Goal: Task Accomplishment & Management: Manage account settings

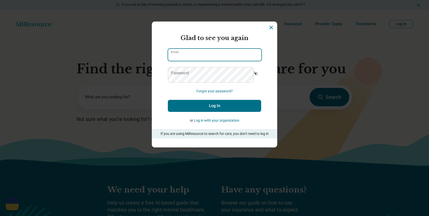
click at [227, 61] on input "Email" at bounding box center [214, 55] width 93 height 12
type input "**********"
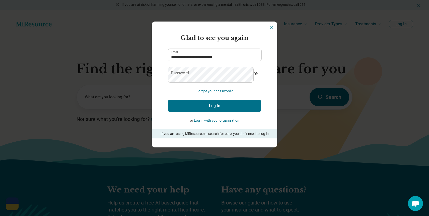
click at [269, 31] on icon "Dismiss" at bounding box center [271, 28] width 6 height 6
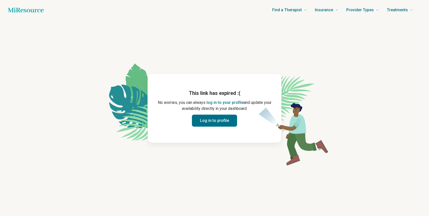
click at [219, 127] on button "Log in to profile" at bounding box center [214, 121] width 45 height 12
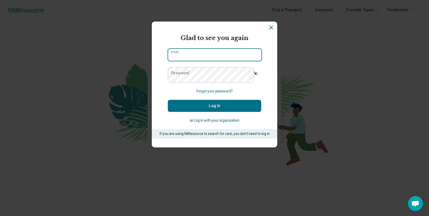
click at [220, 61] on input "Email" at bounding box center [214, 55] width 93 height 12
type input "**********"
click at [254, 79] on button "Show password" at bounding box center [255, 73] width 11 height 12
click at [231, 112] on button "Log In" at bounding box center [214, 106] width 93 height 12
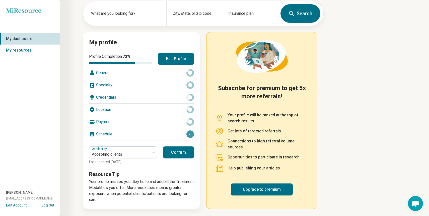
scroll to position [62, 0]
click at [142, 104] on div "Location" at bounding box center [141, 110] width 105 height 12
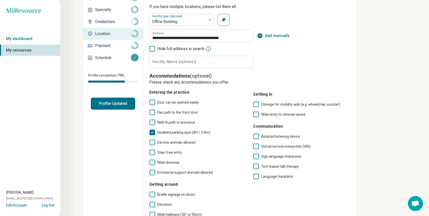
scroll to position [29, 0]
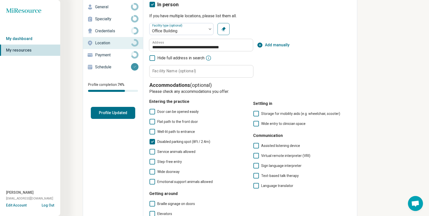
click at [131, 34] on p "Credentials" at bounding box center [113, 31] width 36 height 6
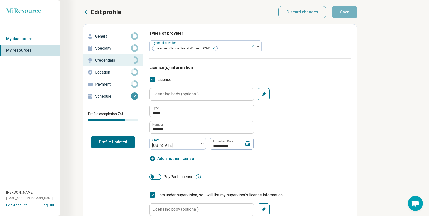
click at [131, 51] on p "Specialty" at bounding box center [113, 48] width 36 height 6
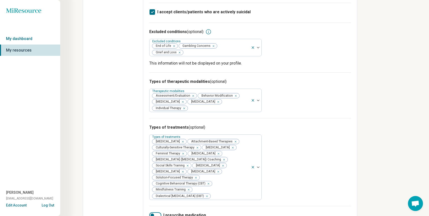
scroll to position [169, 0]
click at [180, 55] on icon "Remove [object Object]" at bounding box center [179, 53] width 4 height 4
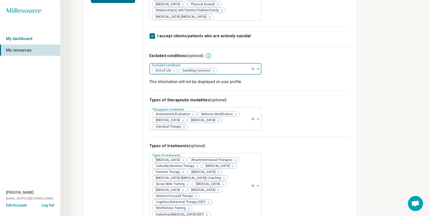
scroll to position [142, 0]
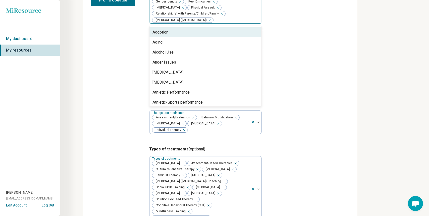
click at [249, 24] on div at bounding box center [231, 20] width 35 height 7
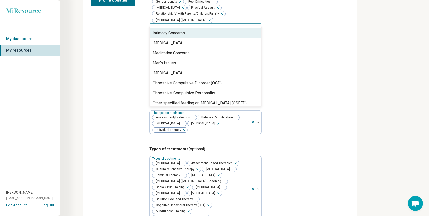
scroll to position [361, 0]
click at [241, 38] on div "Intimacy Concerns" at bounding box center [205, 33] width 112 height 10
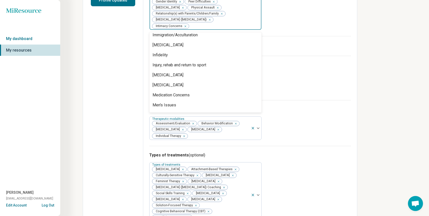
click at [244, 10] on div "Grief and Loss" at bounding box center [205, 5] width 112 height 10
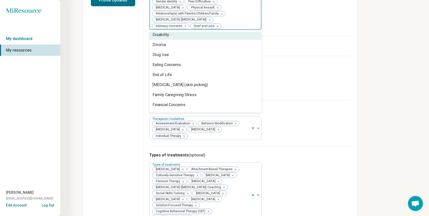
scroll to position [183, 0]
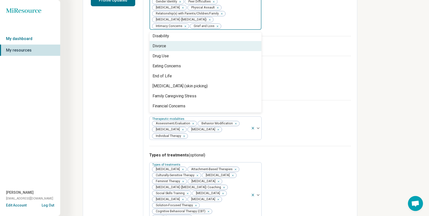
click at [234, 51] on div "Divorce" at bounding box center [205, 46] width 112 height 10
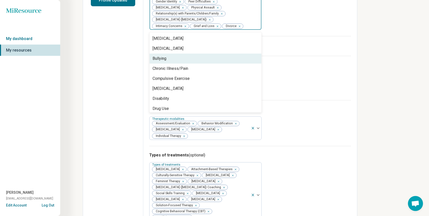
scroll to position [117, 0]
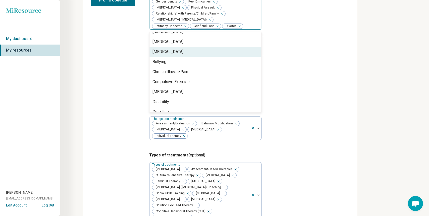
click at [233, 57] on div "Bulimia Nervosa" at bounding box center [205, 52] width 112 height 10
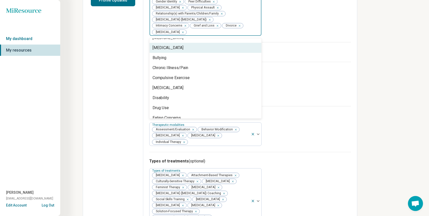
click at [231, 53] on div "Bipolar Disorder" at bounding box center [205, 48] width 112 height 10
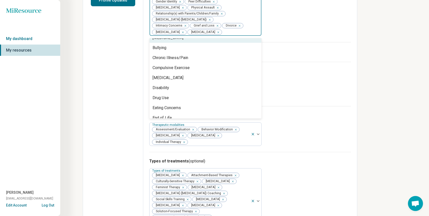
click at [183, 41] on div "Binge-Eating Disorder" at bounding box center [167, 38] width 31 height 6
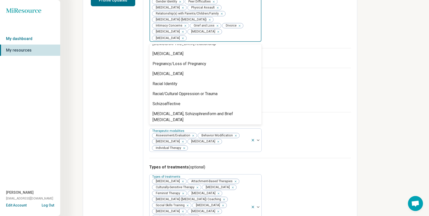
scroll to position [548, 0]
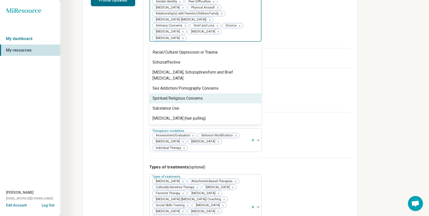
click at [143, 175] on div "Edit profile General Specialty Credentials Location Payment Schedule Profile co…" at bounding box center [113, 154] width 60 height 544
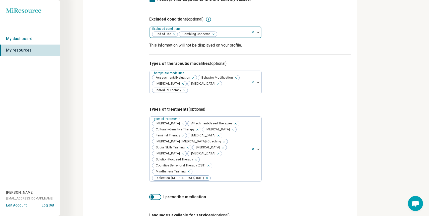
scroll to position [201, 0]
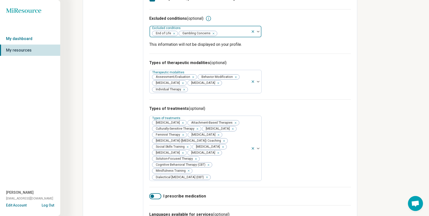
click at [261, 32] on div at bounding box center [258, 32] width 7 height 2
click at [249, 37] on div at bounding box center [232, 33] width 31 height 7
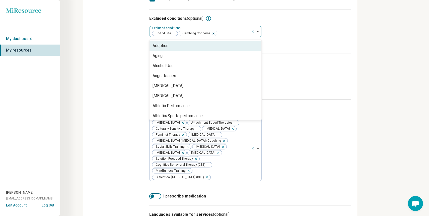
click at [261, 37] on div at bounding box center [256, 32] width 11 height 12
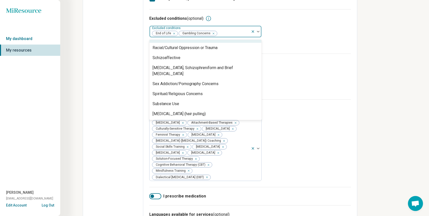
scroll to position [525, 0]
click at [351, 100] on div "Types of therapeutic modalities (optional) Therapeutic modalities Assessment/Ev…" at bounding box center [250, 77] width 202 height 46
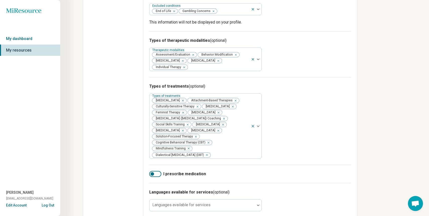
scroll to position [230, 0]
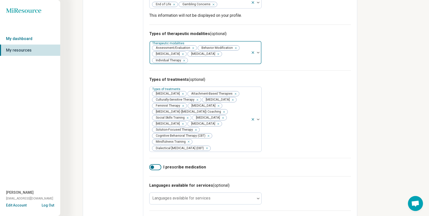
click at [259, 53] on img at bounding box center [258, 53] width 3 height 2
click at [351, 70] on div "Types of therapeutic modalities (optional) Therapeutic modalities Assessment/Ev…" at bounding box center [250, 48] width 202 height 46
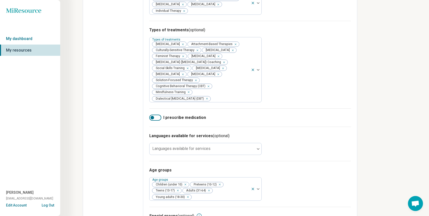
scroll to position [279, 0]
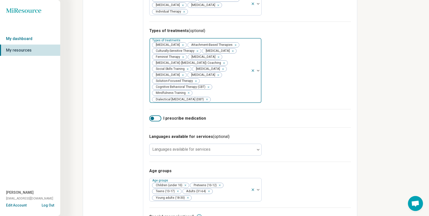
click at [261, 103] on div at bounding box center [256, 70] width 11 height 65
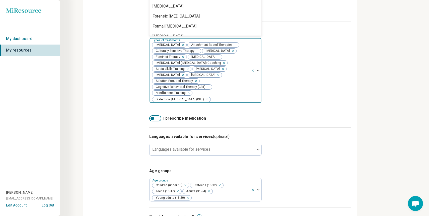
scroll to position [321, 0]
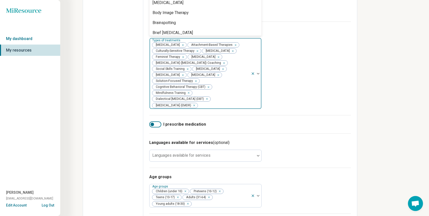
scroll to position [80, 0]
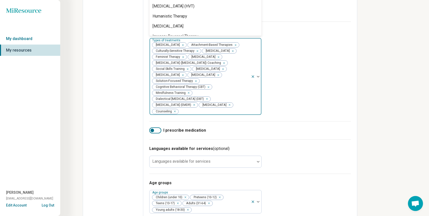
scroll to position [337, 0]
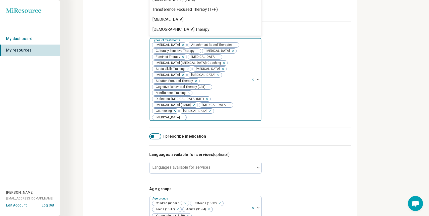
scroll to position [871, 0]
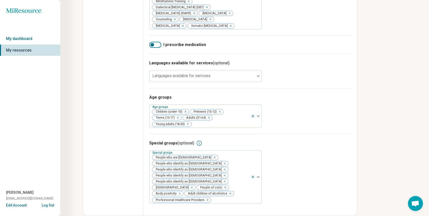
scroll to position [473, 0]
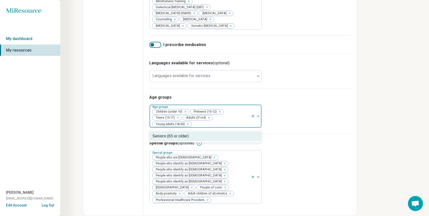
click at [259, 117] on img at bounding box center [258, 117] width 3 height 2
click at [349, 124] on div "Age groups Seniors (65 or older), 1 of 1. 1 result available. Use Up and Down t…" at bounding box center [250, 111] width 202 height 46
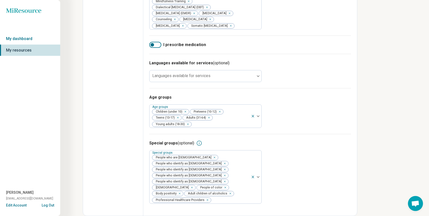
scroll to position [512, 0]
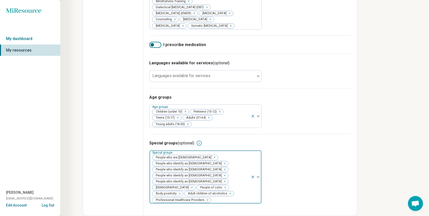
click at [261, 172] on div at bounding box center [256, 177] width 11 height 53
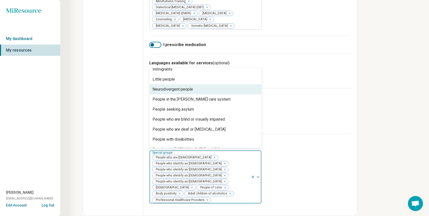
scroll to position [36, 0]
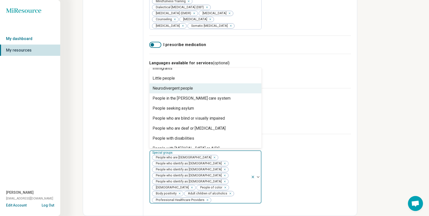
click at [261, 84] on div "Neurodivergent people" at bounding box center [205, 89] width 112 height 10
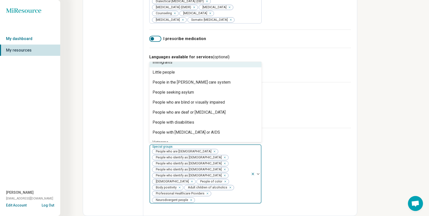
click at [261, 57] on div "Immigrants" at bounding box center [205, 62] width 112 height 10
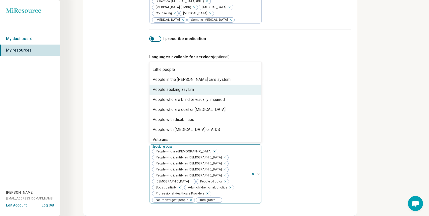
scroll to position [29, 0]
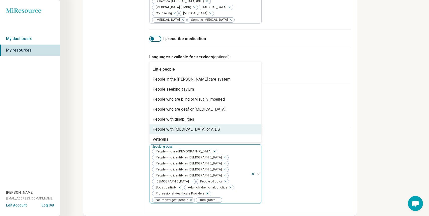
click at [351, 113] on div "Age groups Age groups Children (under 10) Preteens (10-12) Teens (13-17) Adults…" at bounding box center [250, 105] width 202 height 46
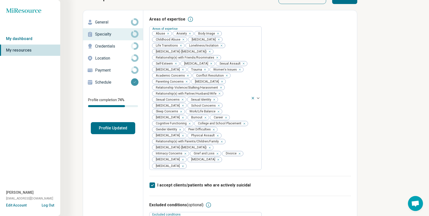
scroll to position [0, 0]
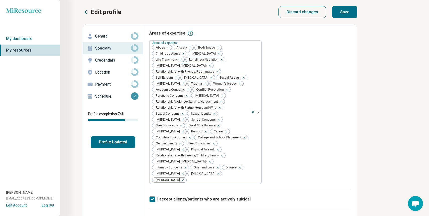
click at [131, 100] on p "Schedule" at bounding box center [113, 97] width 36 height 6
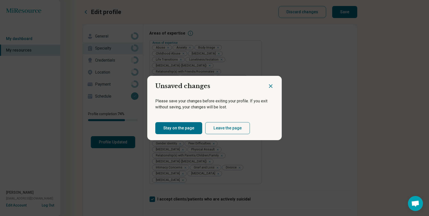
click at [202, 134] on button "Stay on the page" at bounding box center [178, 128] width 47 height 12
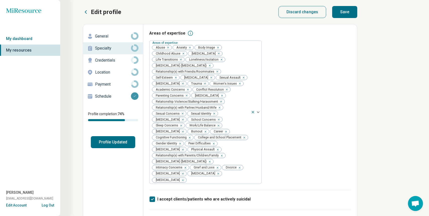
click at [357, 16] on button "Save" at bounding box center [344, 12] width 25 height 12
click at [31, 45] on link "My dashboard" at bounding box center [30, 39] width 60 height 12
